Goal: Information Seeking & Learning: Learn about a topic

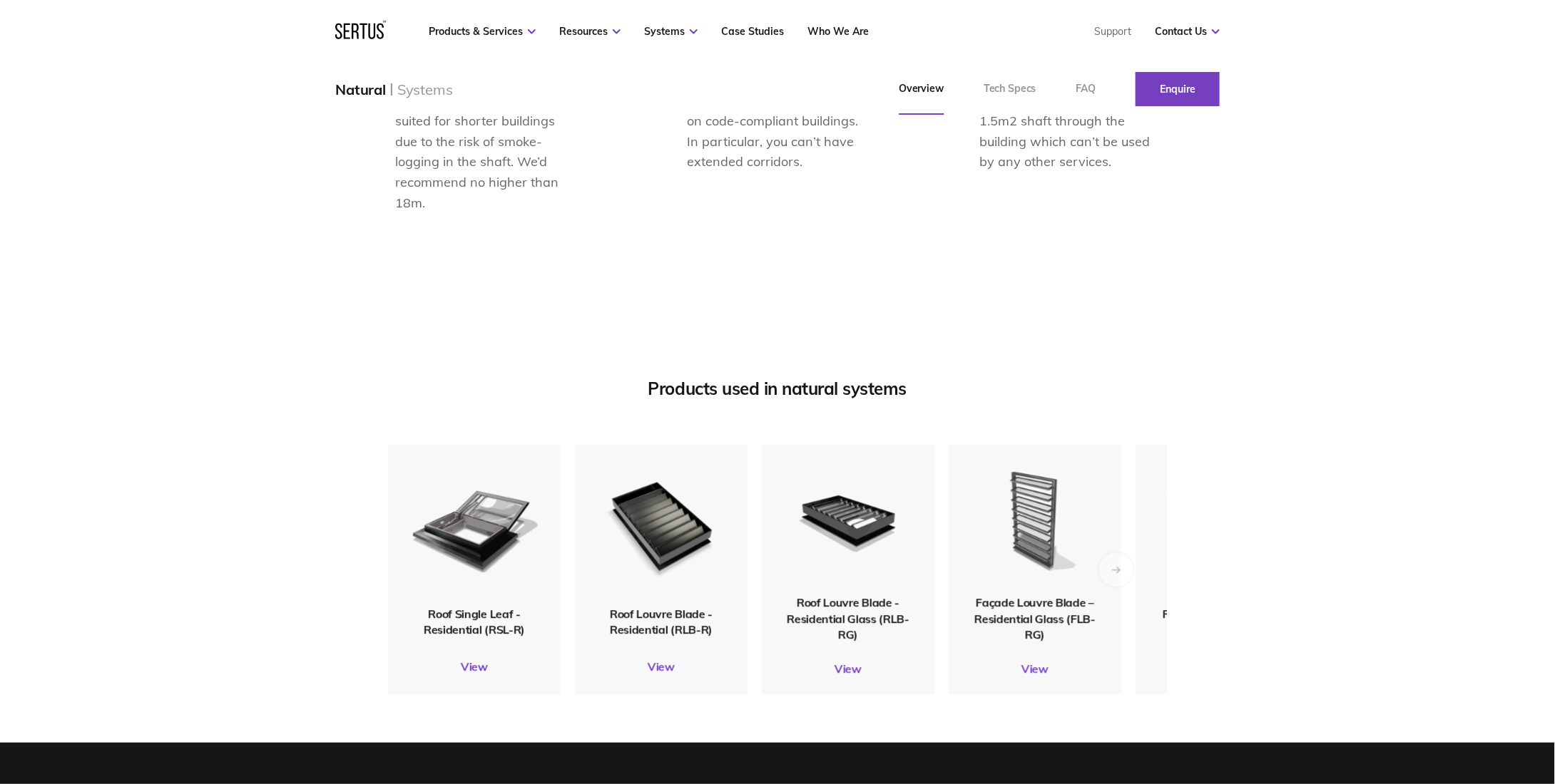
scroll to position [1640, 0]
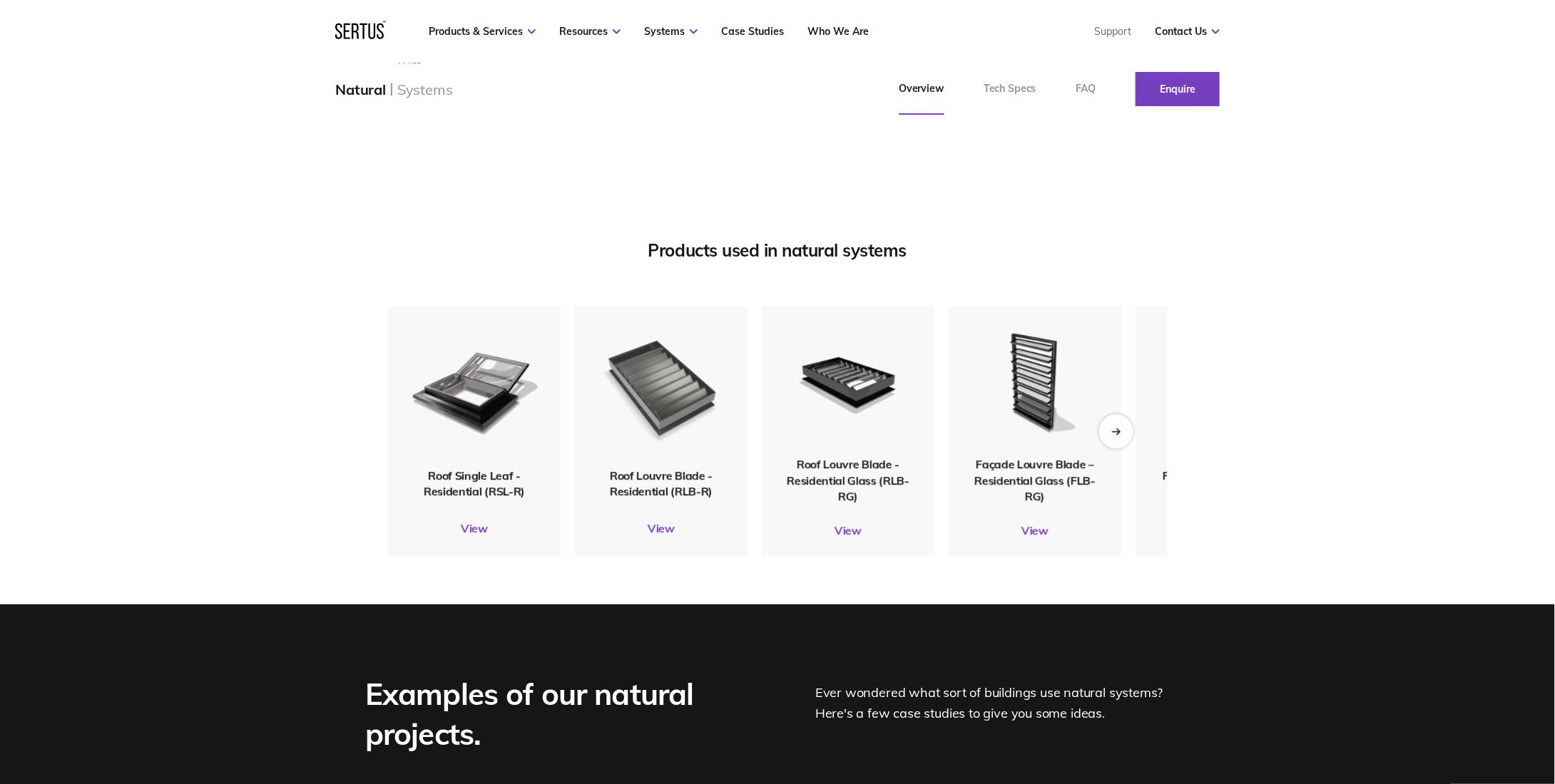
click at [650, 437] on img at bounding box center [660, 386] width 139 height 164
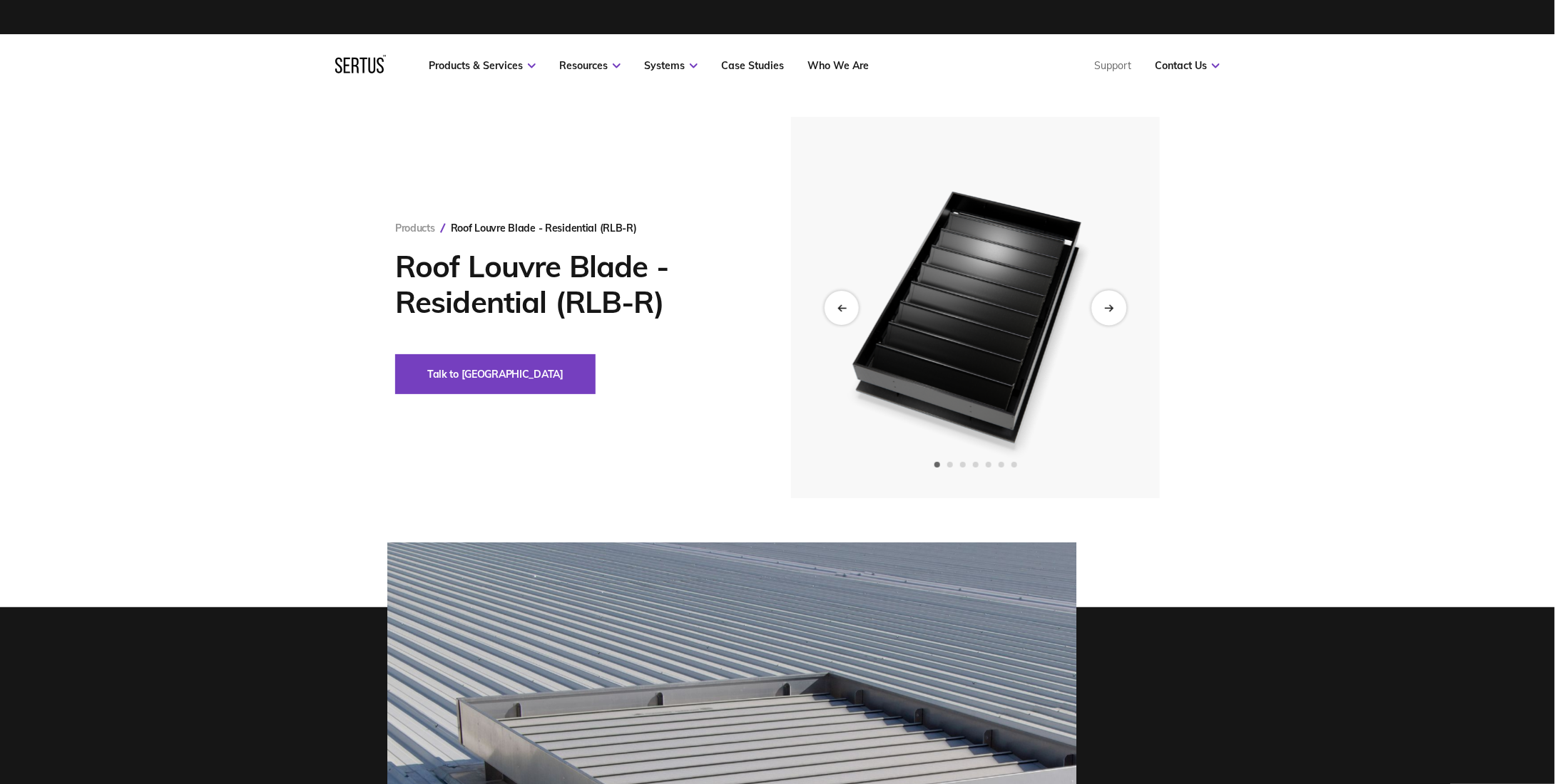
click at [1111, 316] on div "Next slide" at bounding box center [1108, 307] width 35 height 35
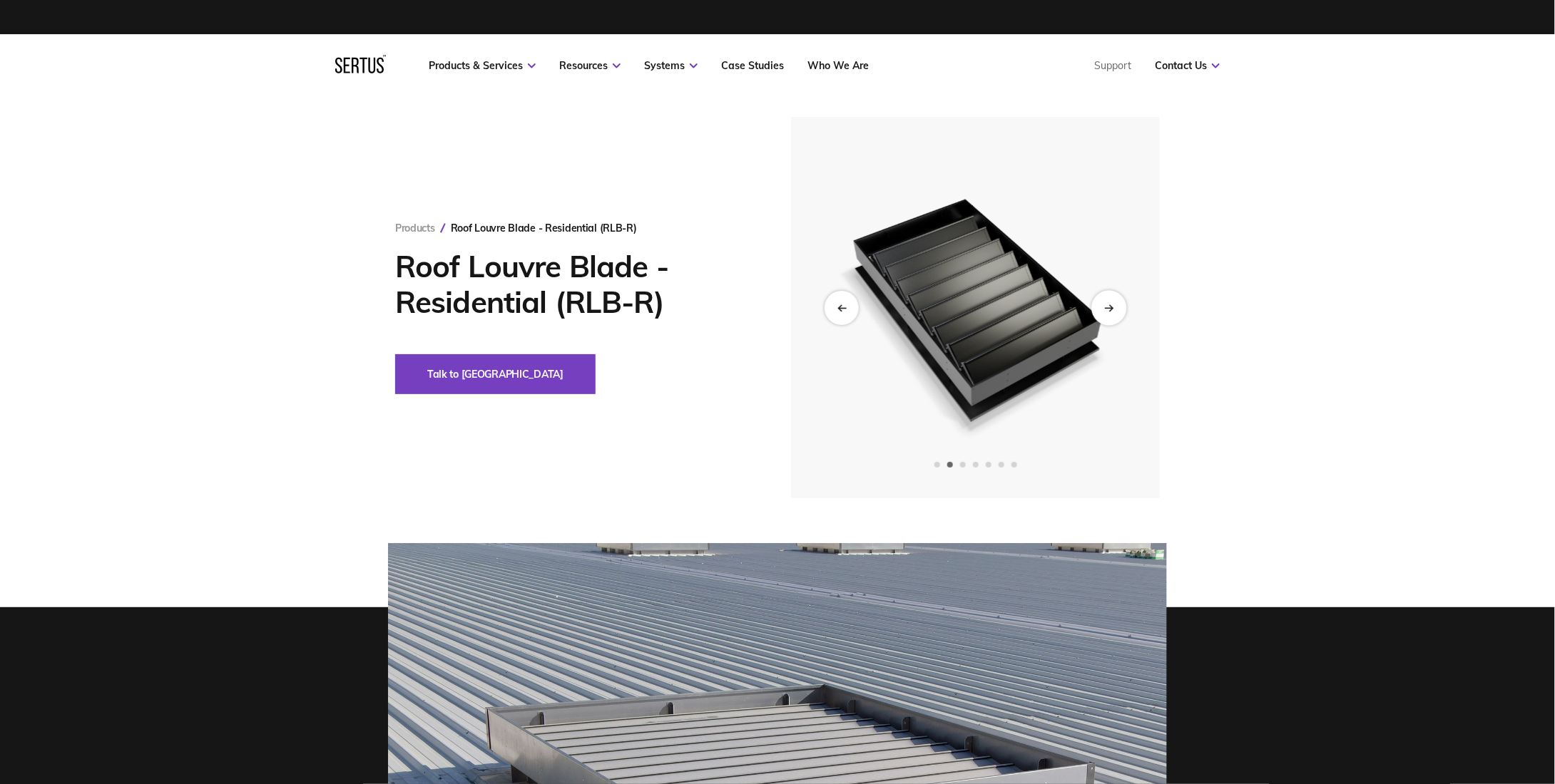
click at [1111, 316] on div "Next slide" at bounding box center [1108, 307] width 35 height 35
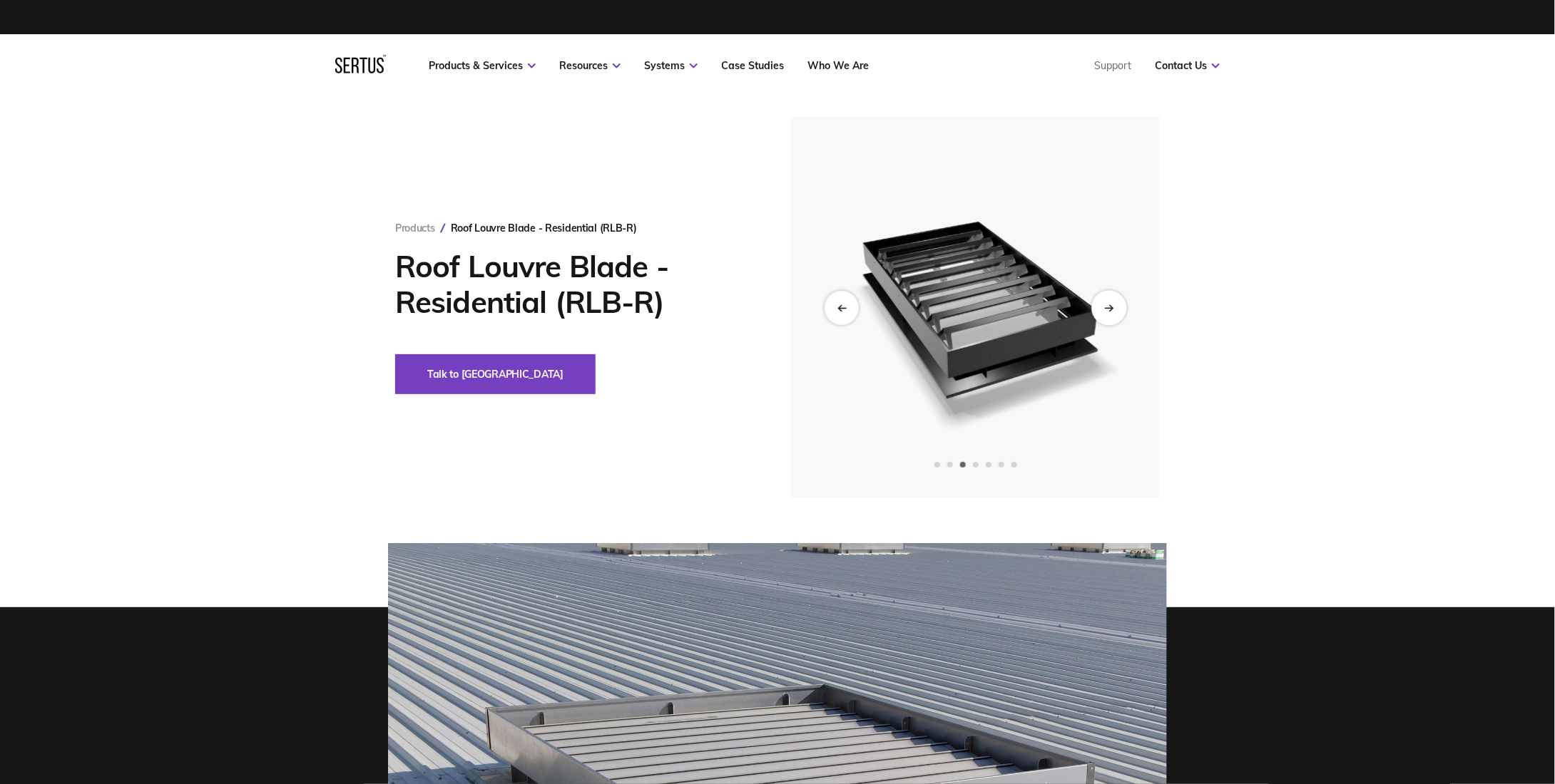
click at [1111, 316] on div "Next slide" at bounding box center [1108, 307] width 35 height 35
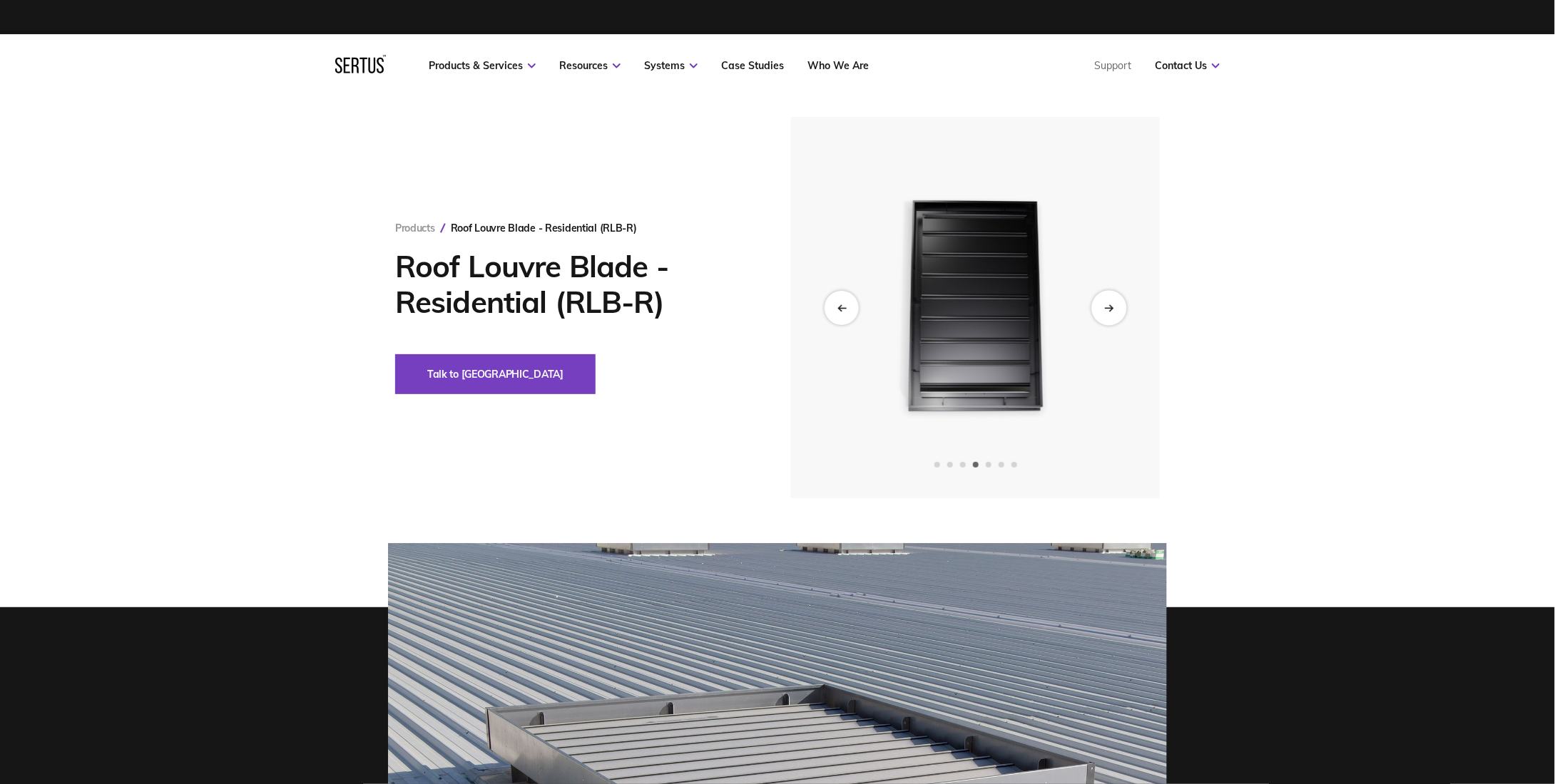
click at [1111, 314] on div "Next slide" at bounding box center [1108, 307] width 35 height 35
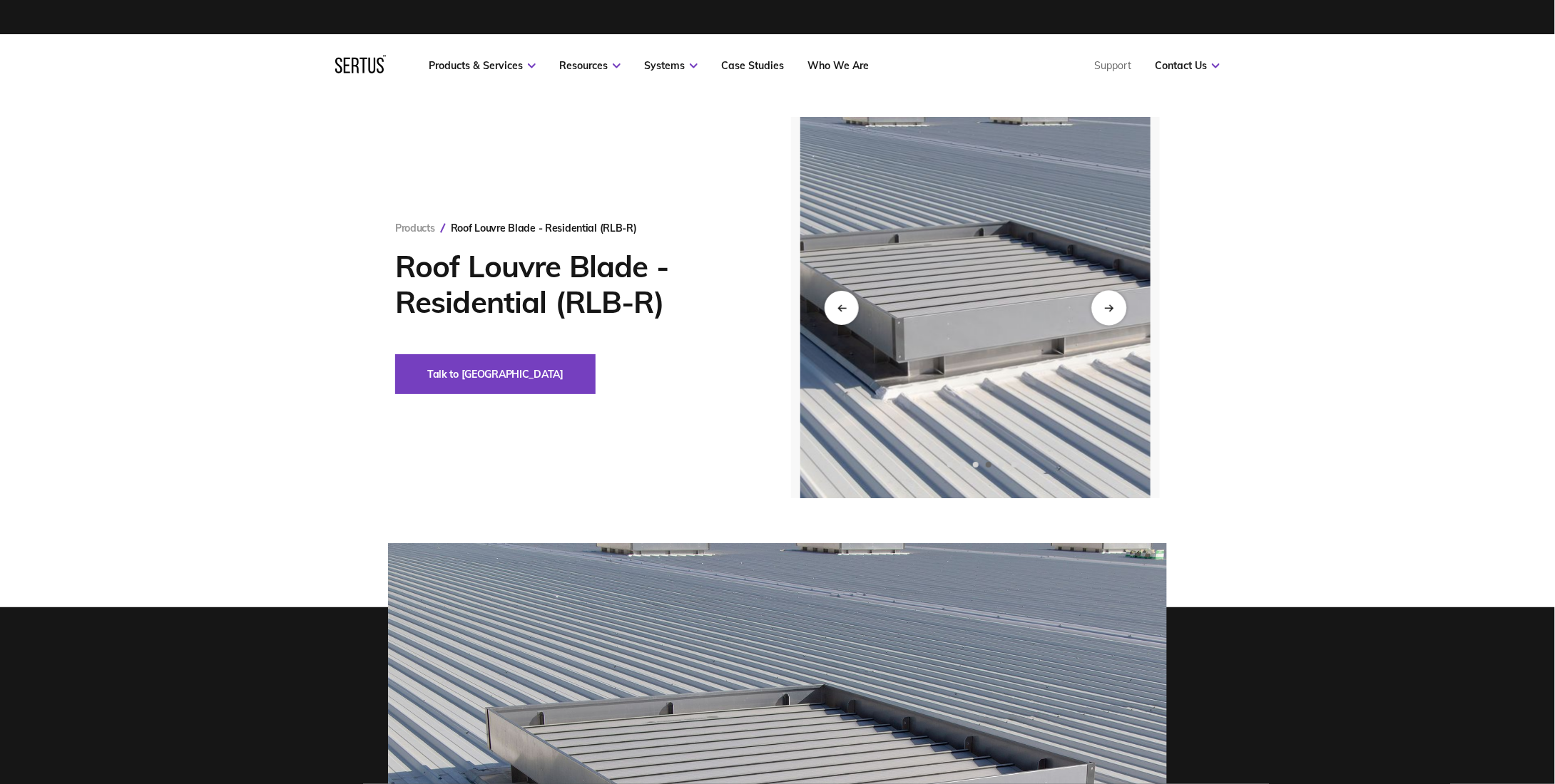
click at [1111, 314] on div "Next slide" at bounding box center [1108, 307] width 35 height 35
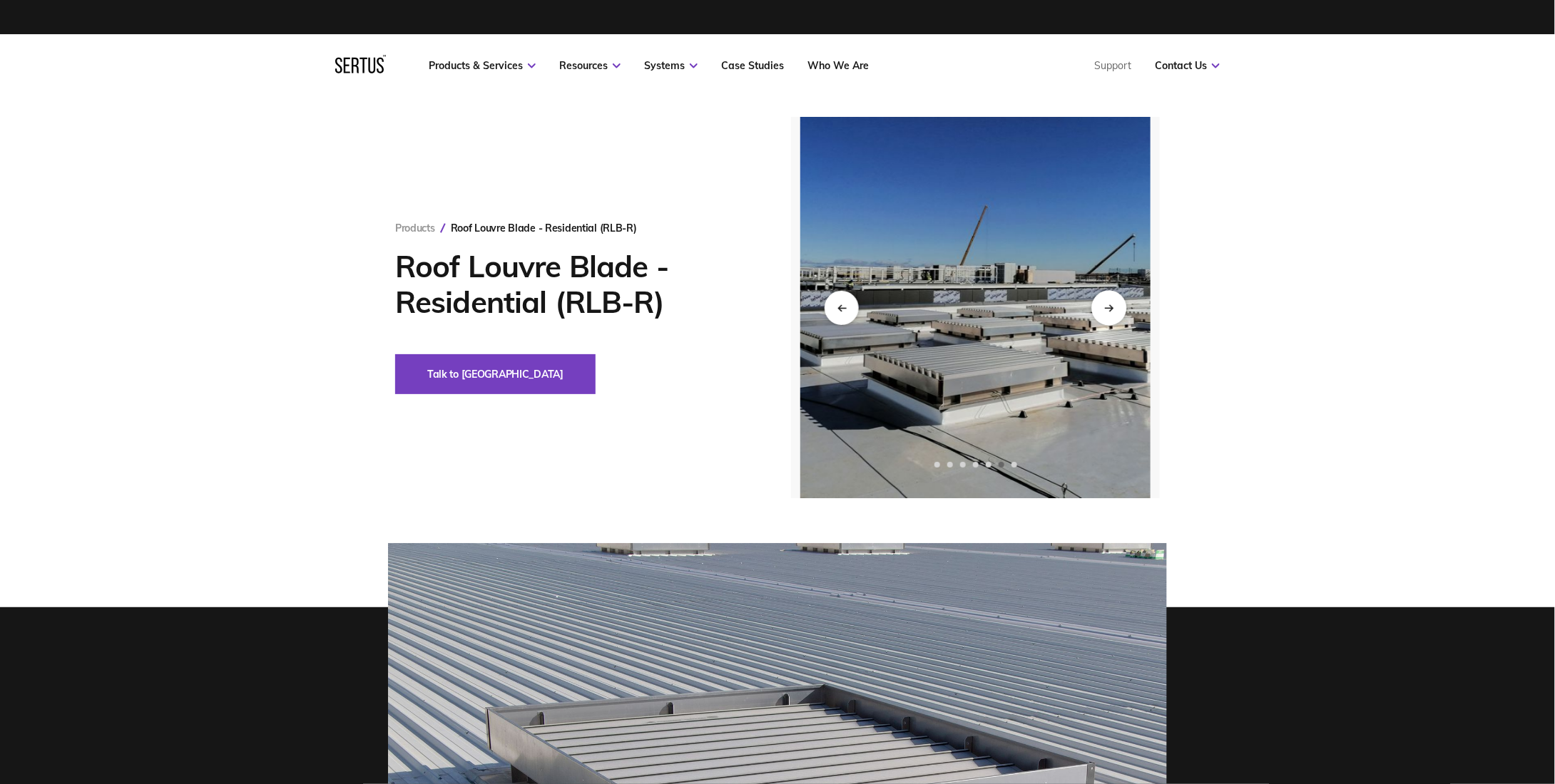
click at [1111, 314] on div "Next slide" at bounding box center [1108, 307] width 35 height 35
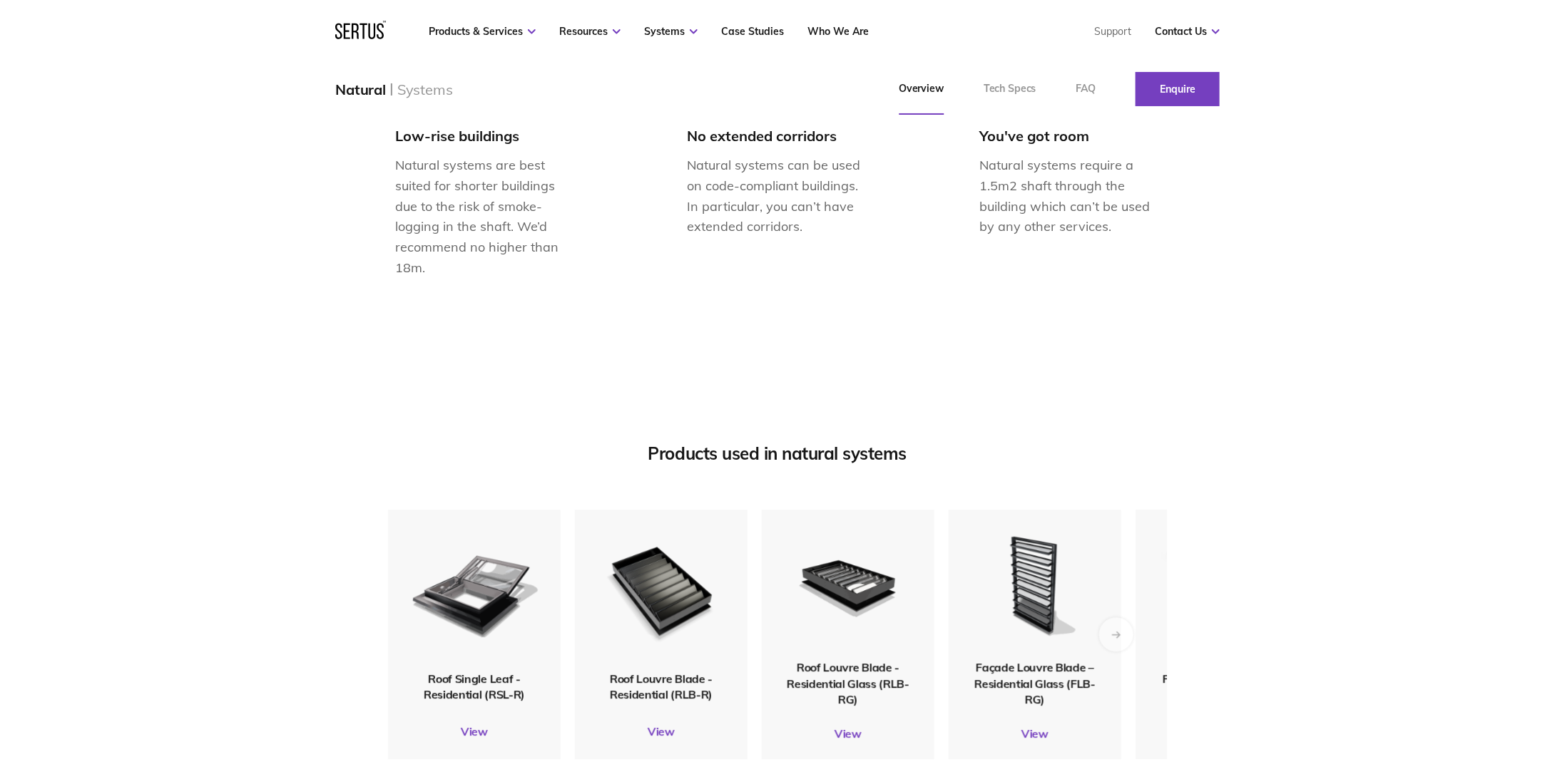
scroll to position [1426, 0]
